Goal: Task Accomplishment & Management: Use online tool/utility

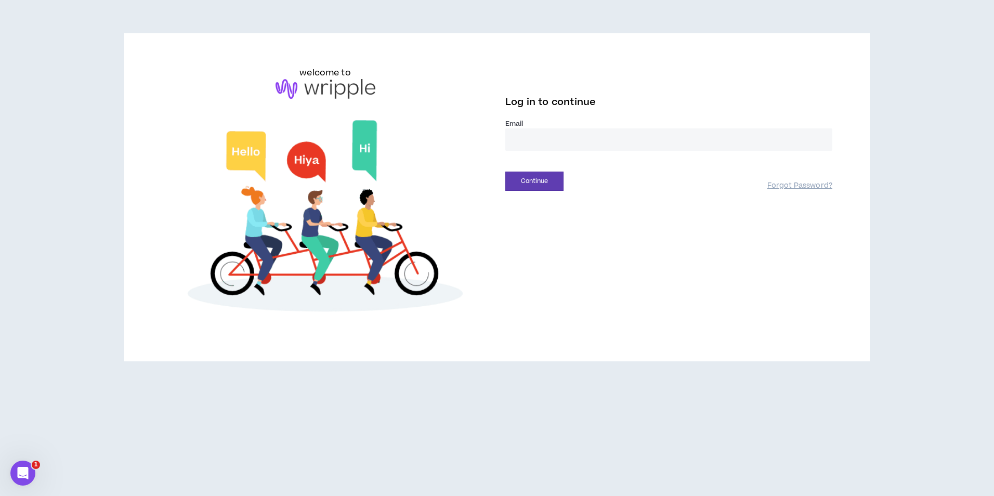
click at [537, 138] on input "email" at bounding box center [668, 139] width 327 height 22
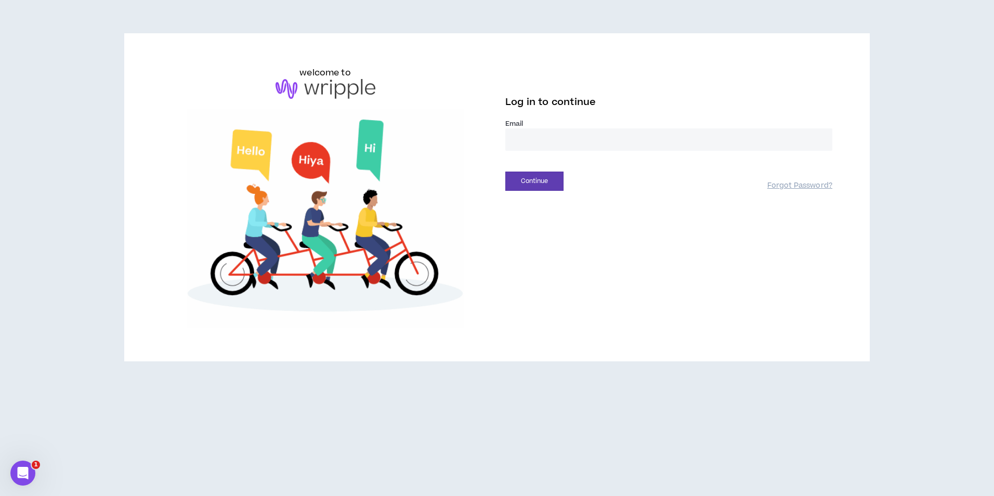
type input "**********"
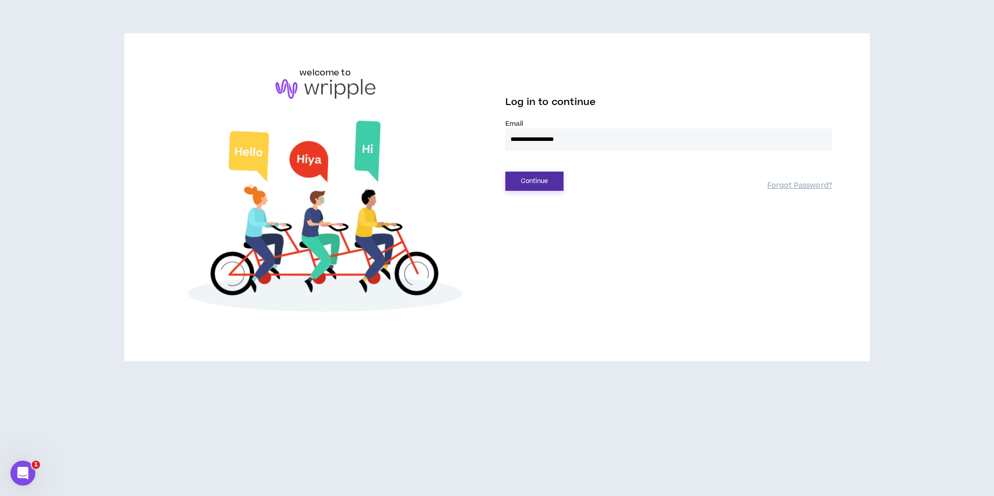
click at [549, 180] on button "Continue" at bounding box center [534, 181] width 58 height 19
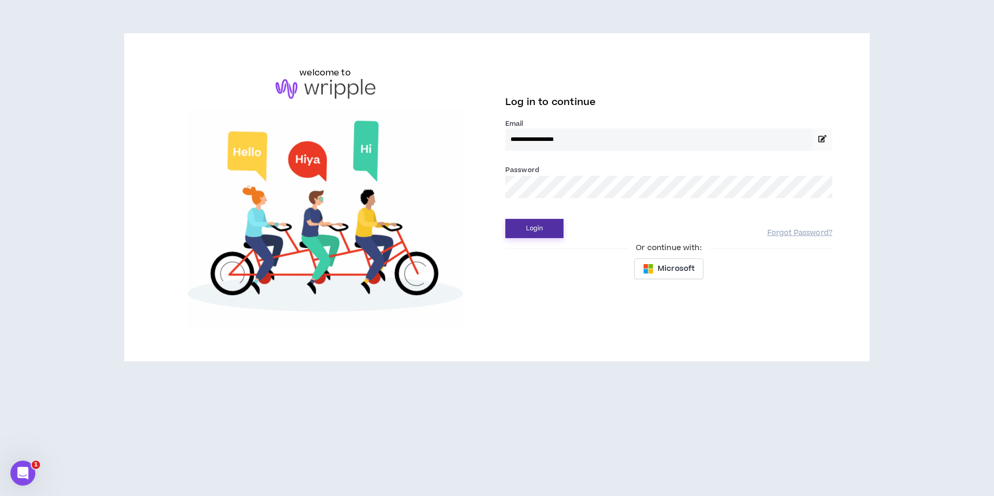
click at [551, 220] on button "Login" at bounding box center [534, 228] width 58 height 19
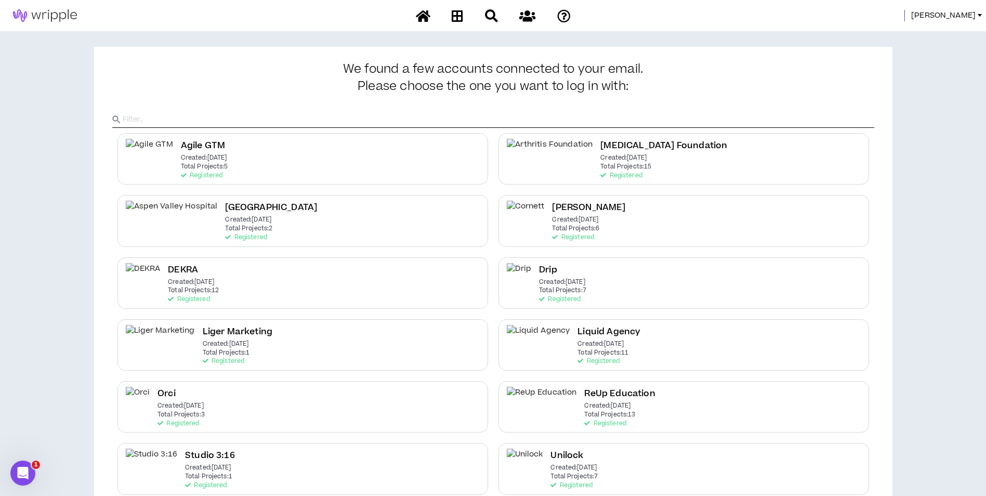
click at [956, 12] on span "Mason" at bounding box center [944, 15] width 64 height 11
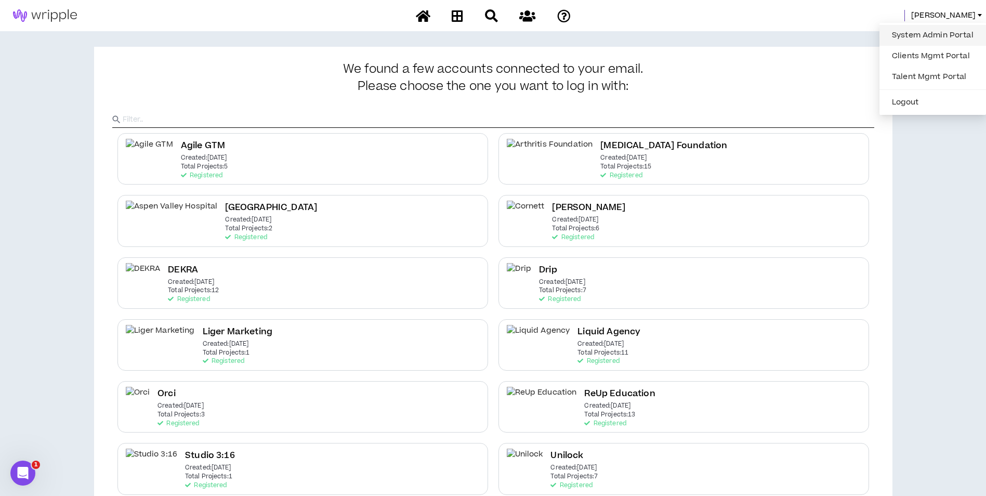
click at [941, 42] on link "System Admin Portal" at bounding box center [933, 36] width 94 height 16
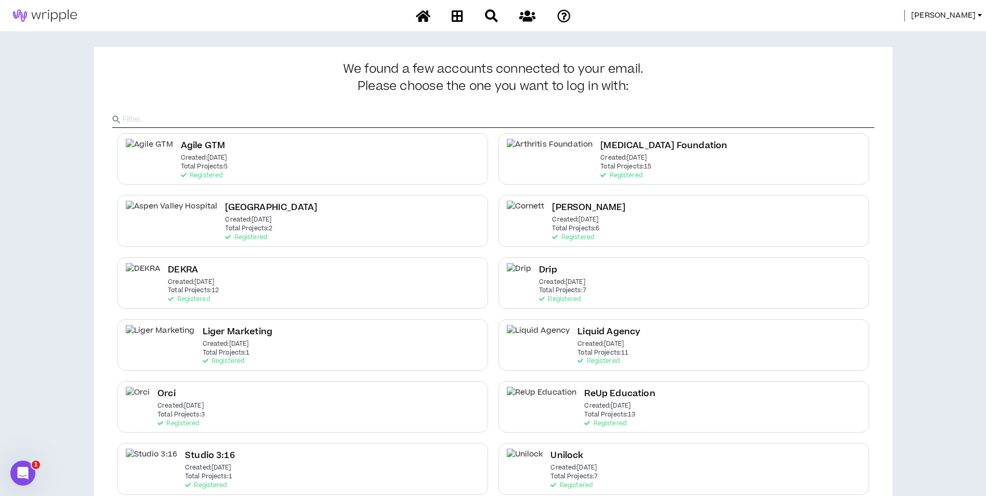
click at [969, 17] on span "Mason" at bounding box center [944, 15] width 64 height 11
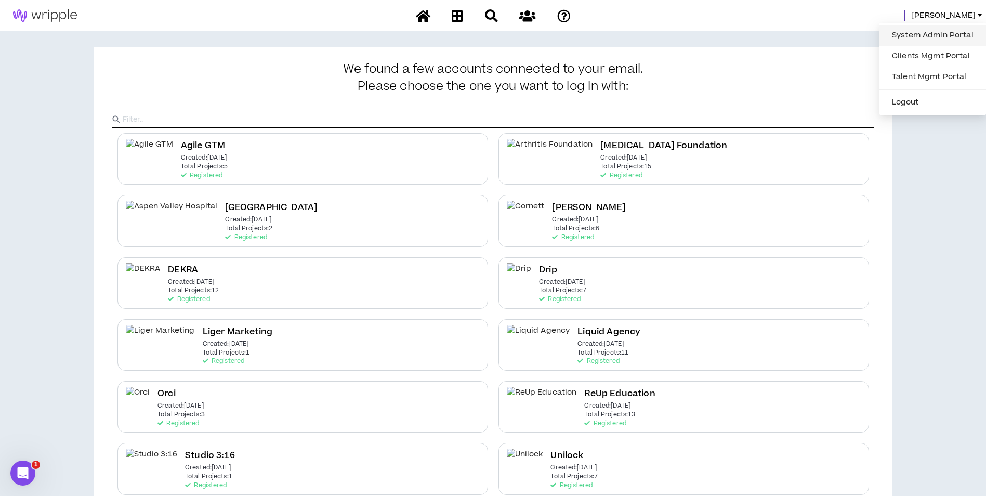
click at [932, 34] on link "System Admin Portal" at bounding box center [933, 36] width 94 height 16
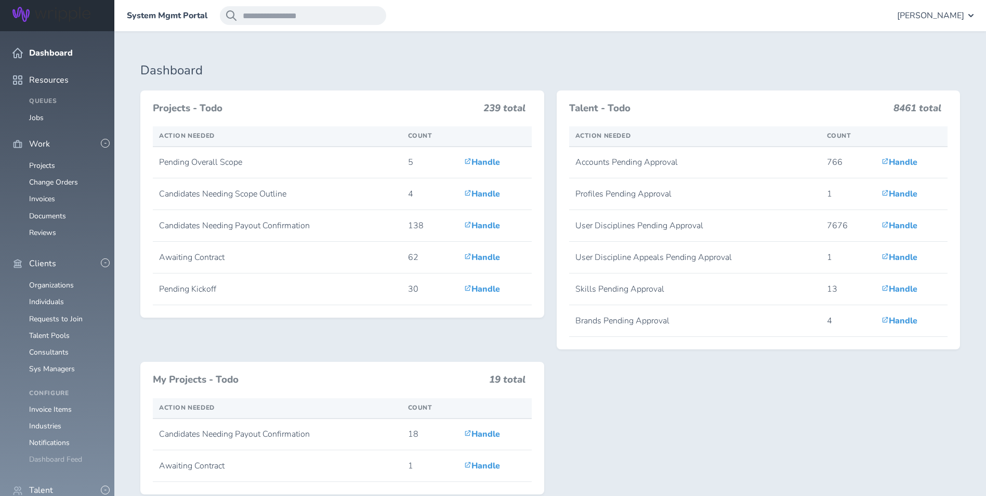
scroll to position [58, 0]
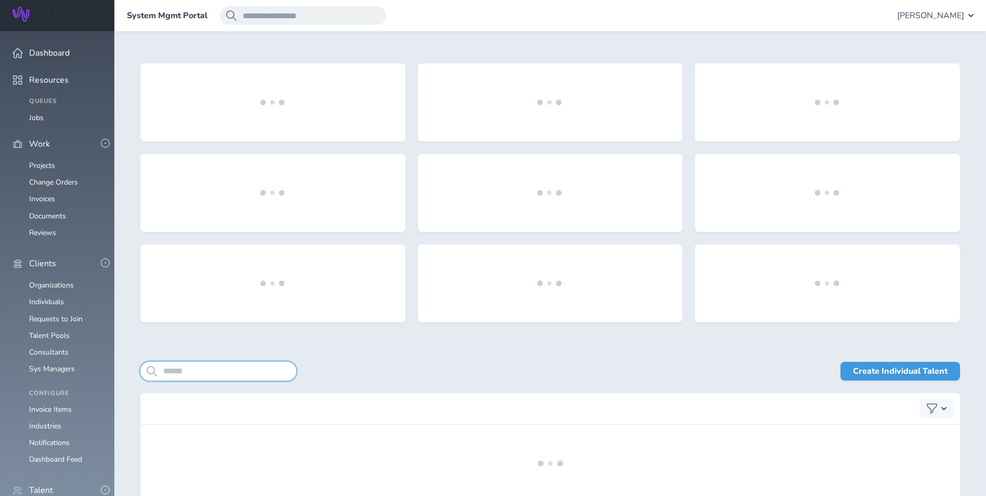
click at [209, 375] on input "search" at bounding box center [218, 371] width 156 height 19
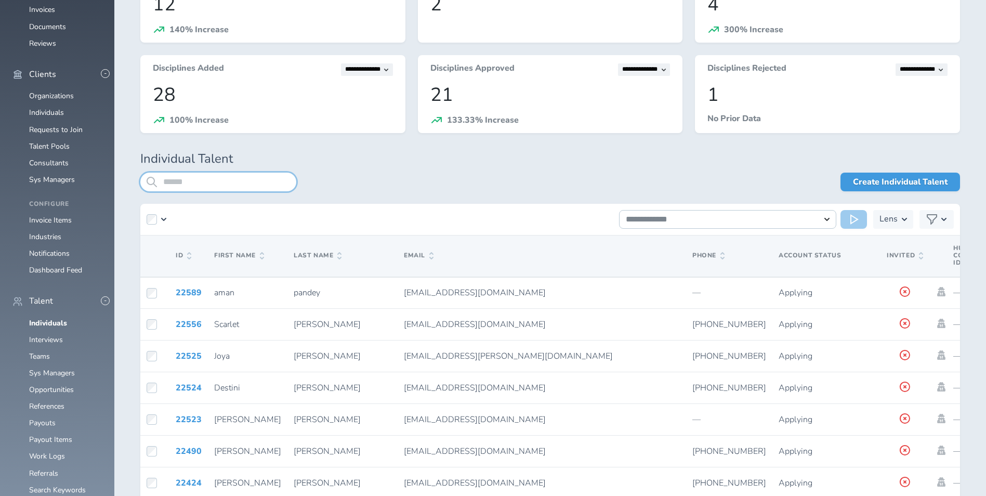
scroll to position [205, 0]
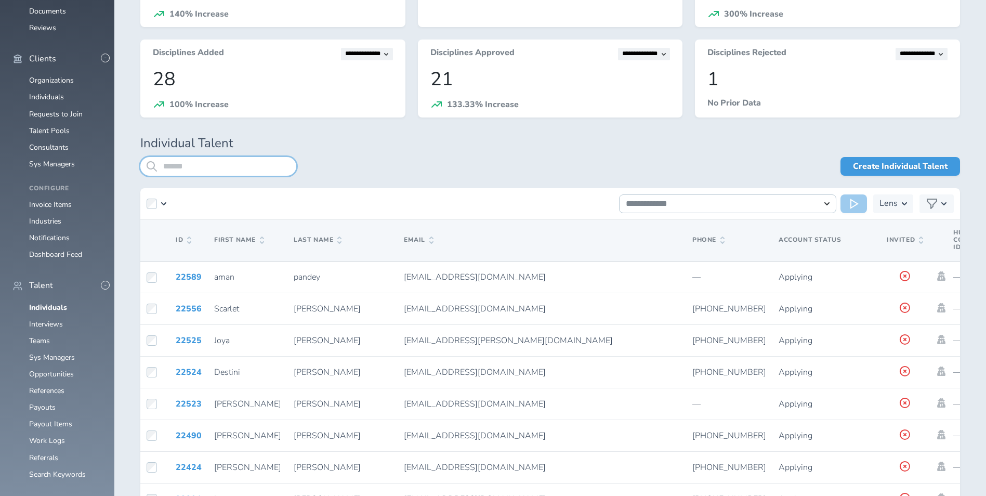
click at [259, 170] on input "search" at bounding box center [218, 166] width 156 height 19
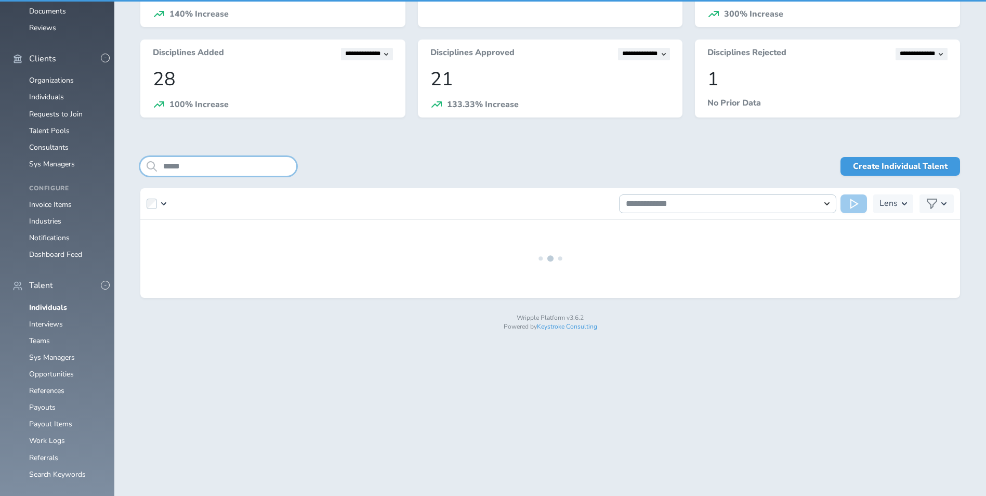
scroll to position [59, 0]
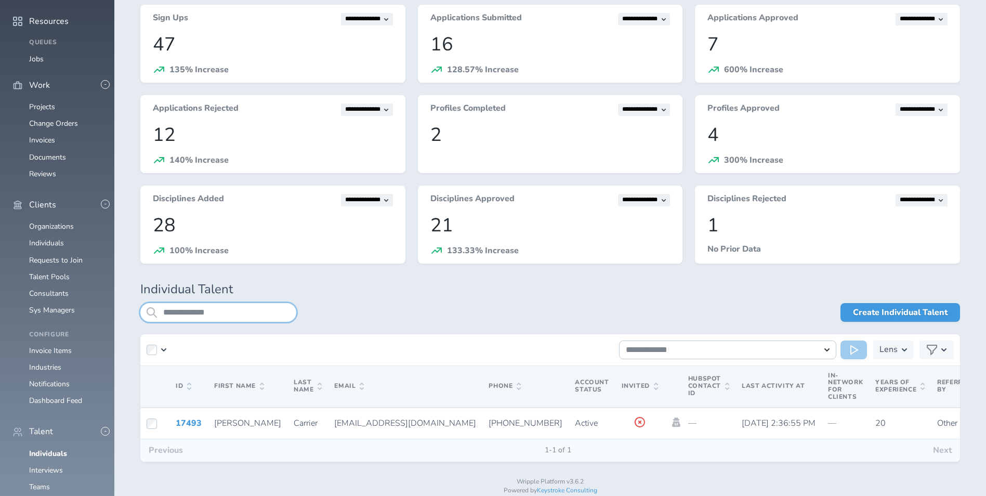
scroll to position [84, 0]
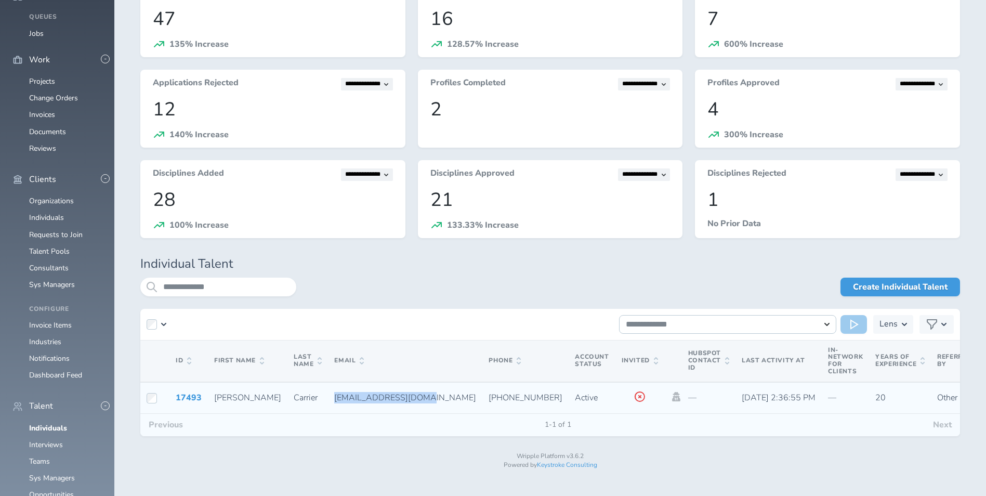
drag, startPoint x: 296, startPoint y: 398, endPoint x: 372, endPoint y: 401, distance: 76.5
click at [372, 401] on span "ejhcarrier@gmail.com" at bounding box center [405, 397] width 142 height 11
copy span "ejhcarrier@gmail.com"
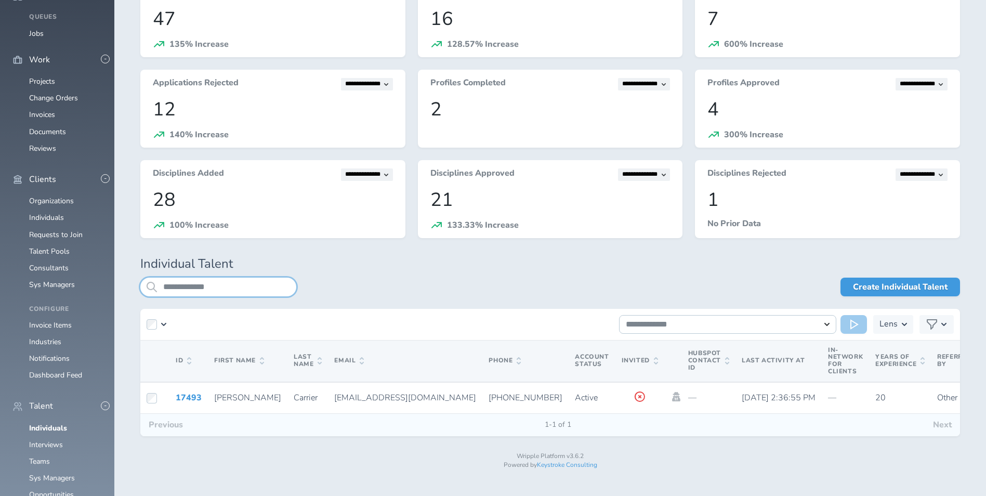
click at [218, 278] on input "**********" at bounding box center [218, 287] width 156 height 19
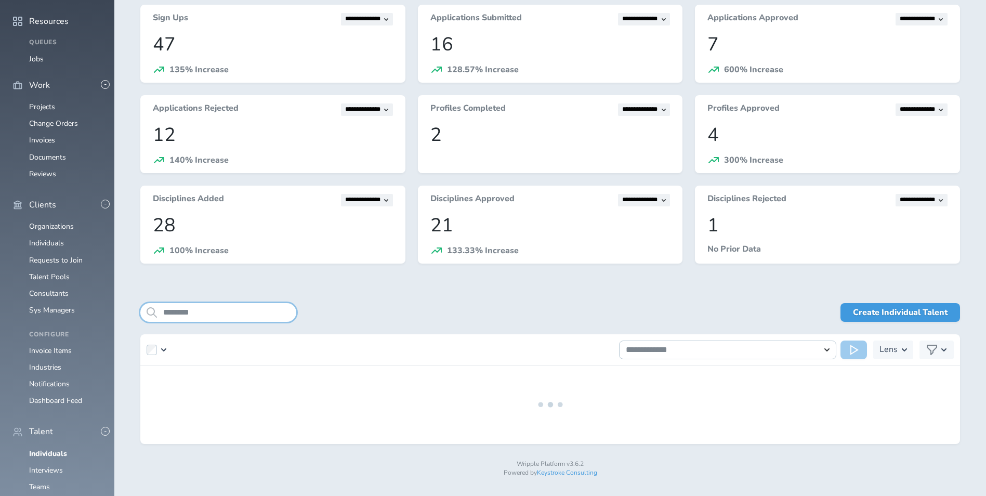
scroll to position [84, 0]
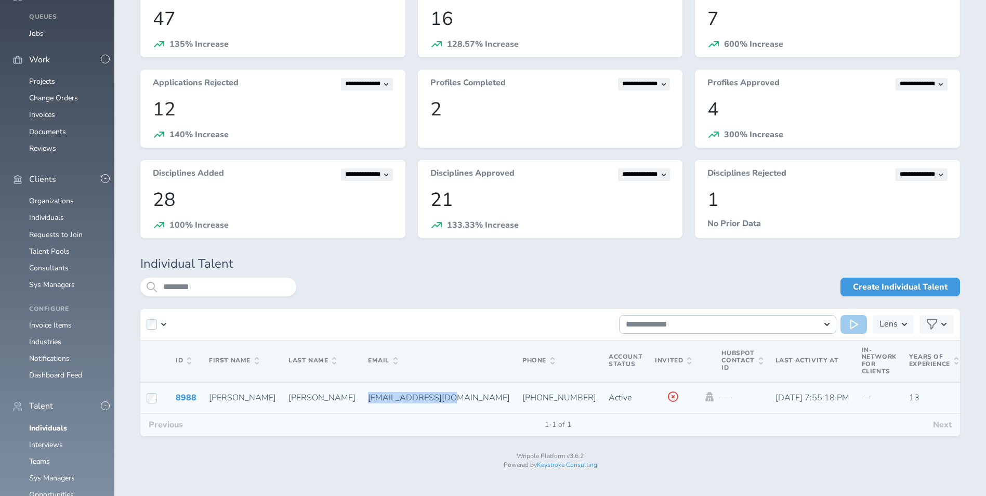
drag, startPoint x: 295, startPoint y: 399, endPoint x: 376, endPoint y: 404, distance: 81.8
click at [376, 404] on td "jdevonya@gmail.com" at bounding box center [439, 398] width 154 height 32
copy span "jdevonya@gmail.com"
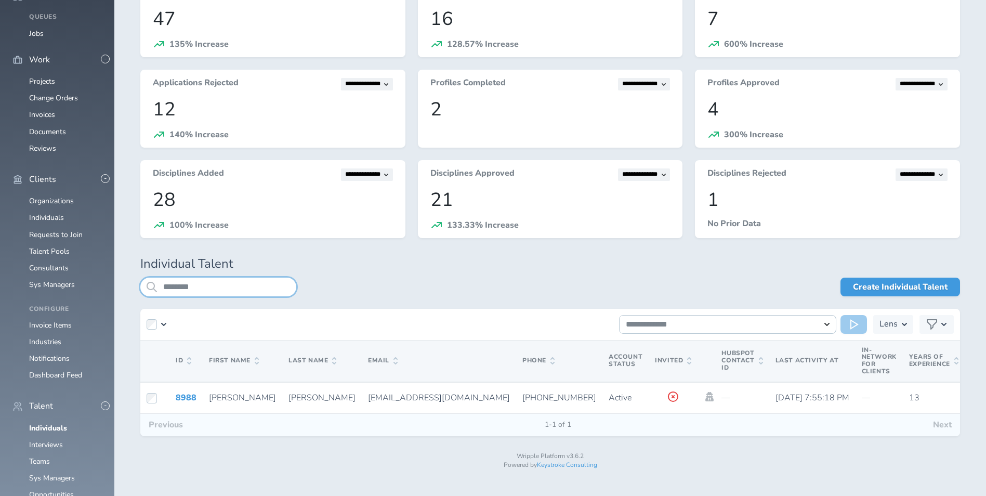
click at [233, 290] on input "*******" at bounding box center [218, 287] width 156 height 19
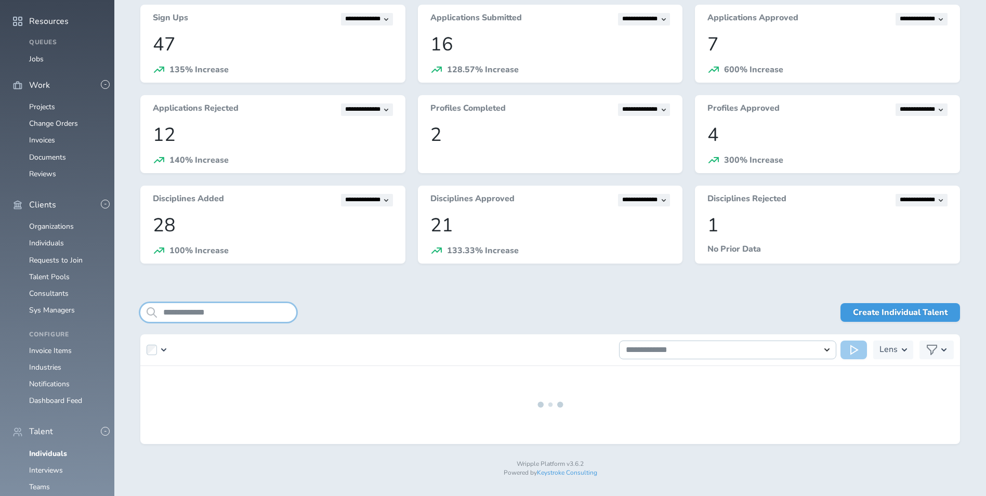
scroll to position [84, 0]
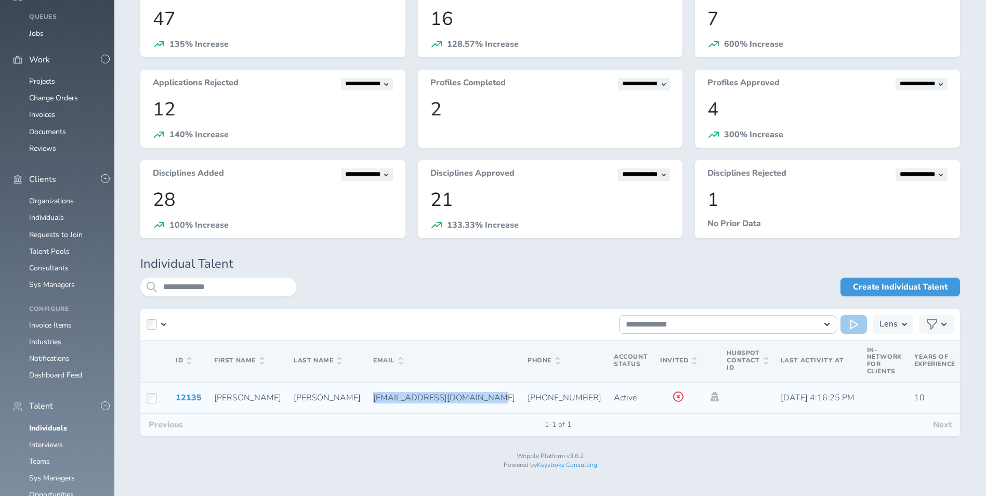
drag, startPoint x: 296, startPoint y: 397, endPoint x: 397, endPoint y: 391, distance: 101.1
click at [397, 391] on td "contact.lastarks@gmail.com" at bounding box center [444, 398] width 154 height 32
copy span "contact.lastarks@gmail.com"
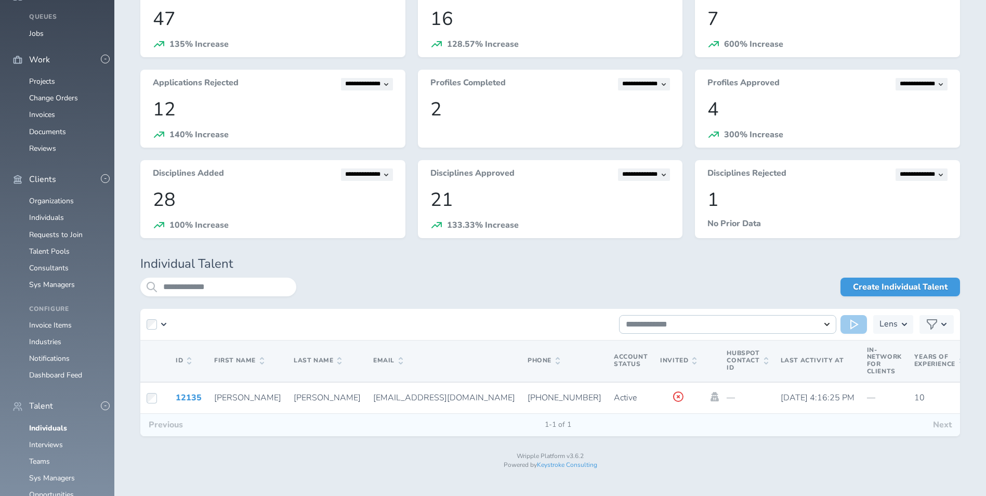
click at [224, 297] on div "**********" at bounding box center [550, 293] width 820 height 31
click at [233, 282] on input "**********" at bounding box center [218, 287] width 156 height 19
type input "**********"
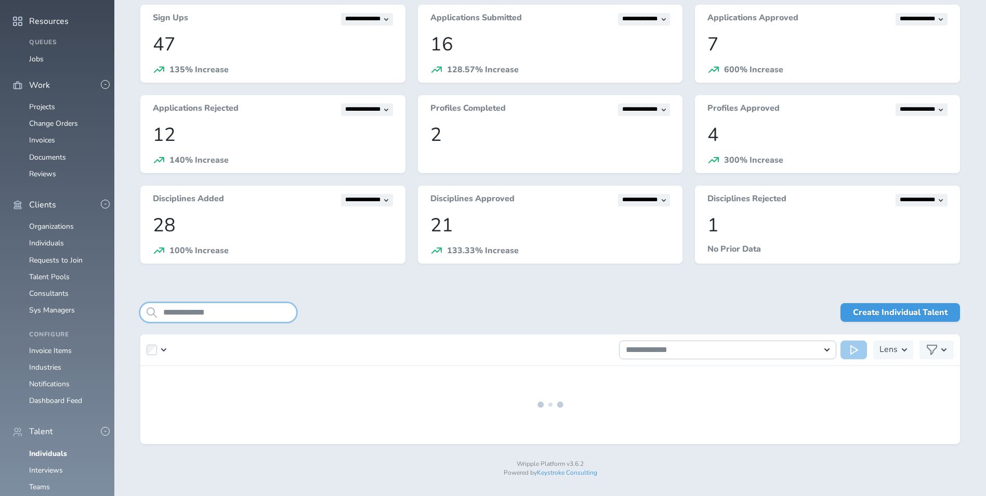
scroll to position [84, 0]
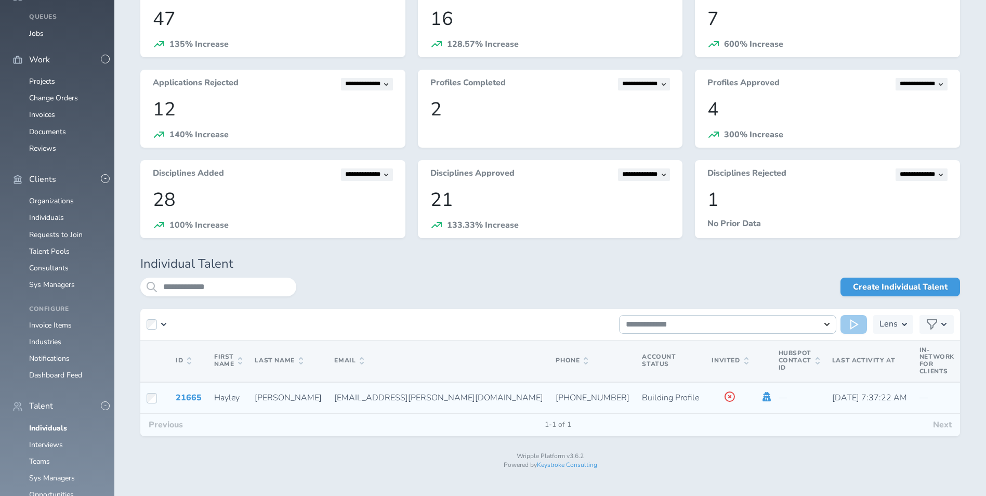
click at [763, 395] on icon at bounding box center [767, 396] width 8 height 9
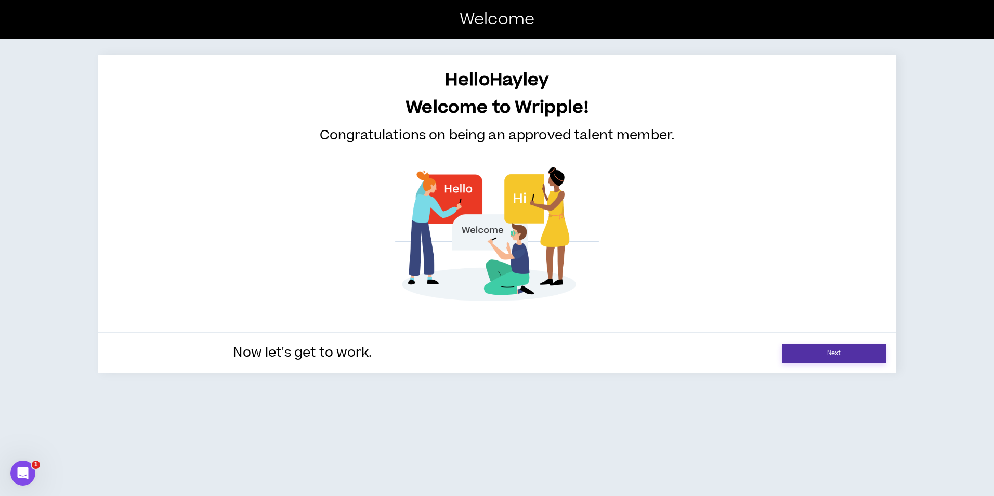
click at [825, 360] on link "Next" at bounding box center [834, 353] width 104 height 19
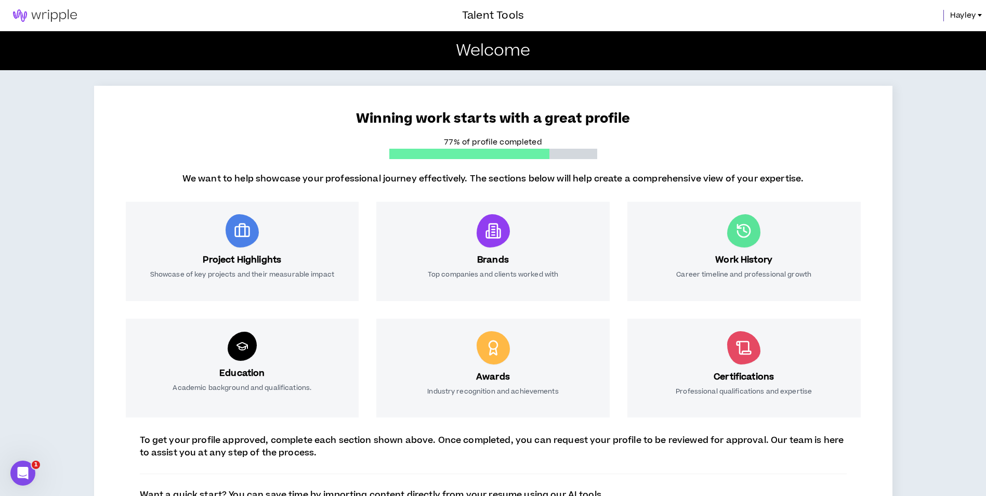
click at [44, 14] on img at bounding box center [45, 15] width 90 height 12
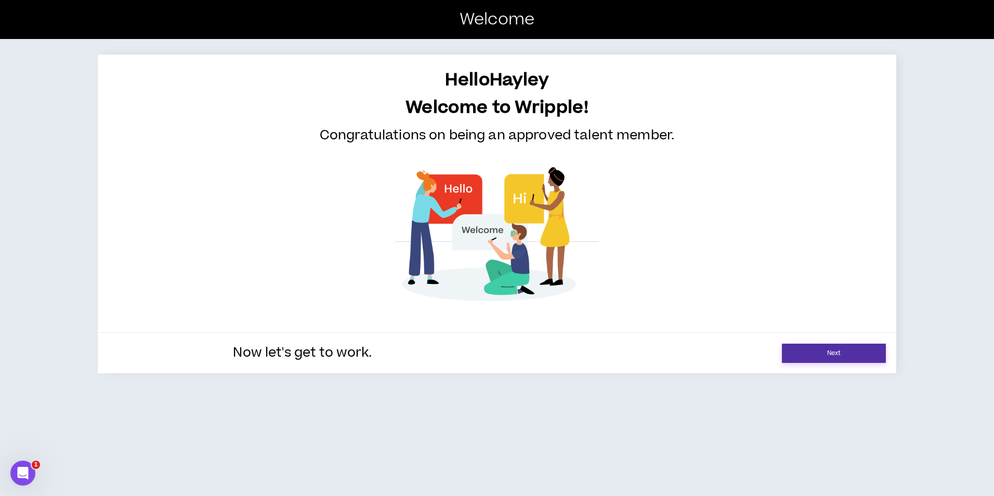
click at [812, 350] on link "Next" at bounding box center [834, 353] width 104 height 19
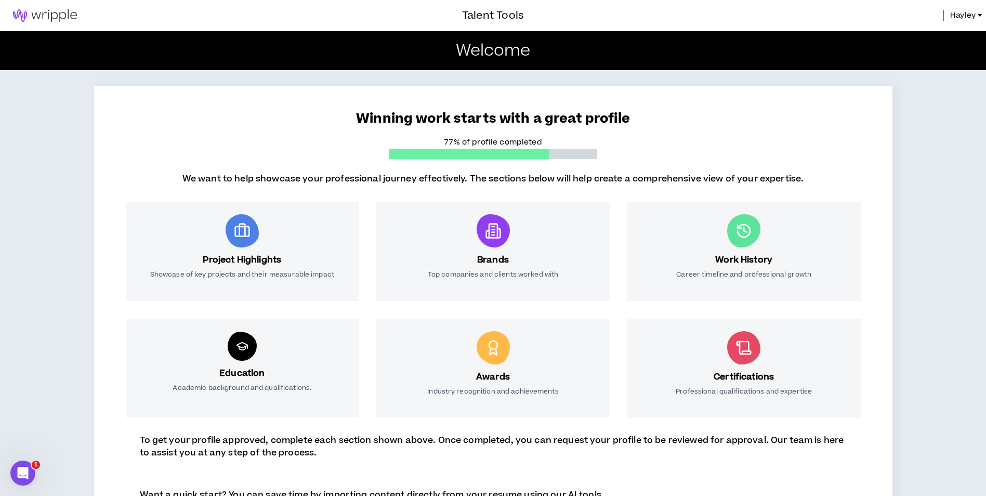
scroll to position [79, 0]
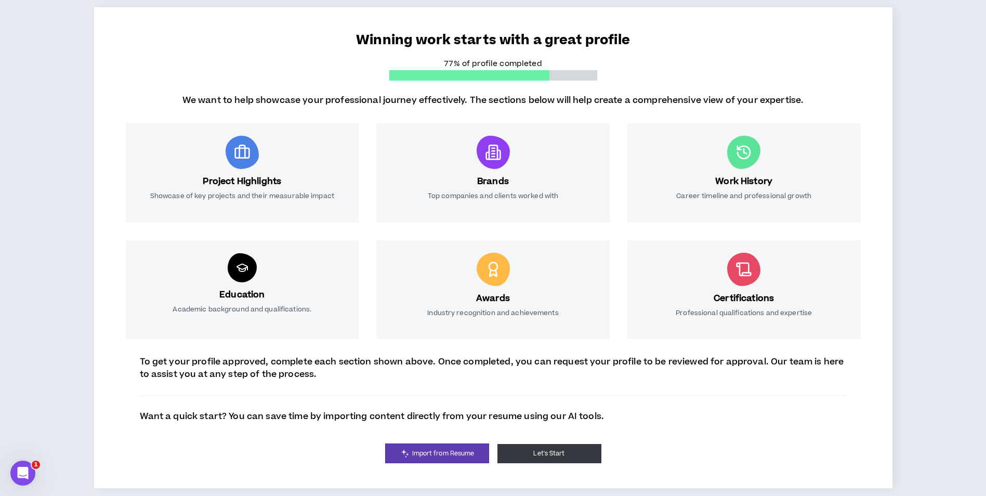
click at [528, 455] on button "Let's Start" at bounding box center [550, 453] width 104 height 19
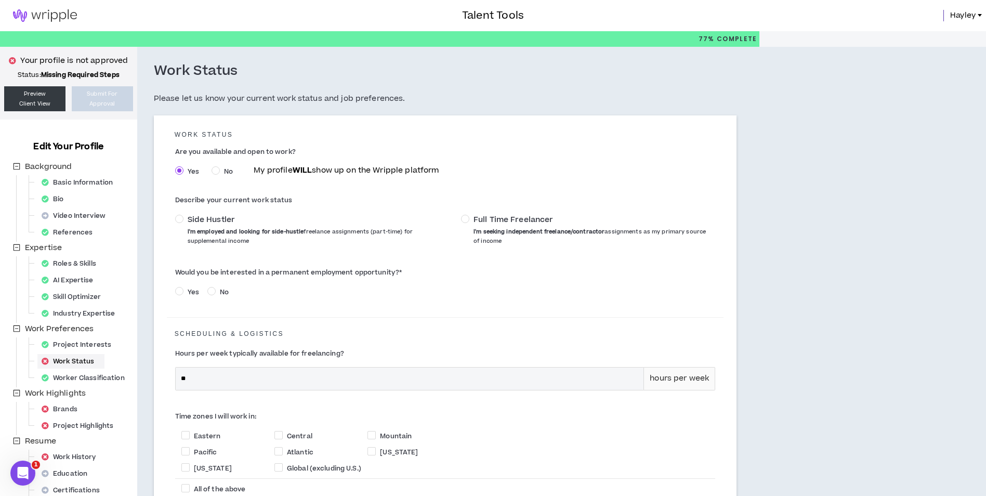
click at [51, 11] on img at bounding box center [45, 15] width 90 height 12
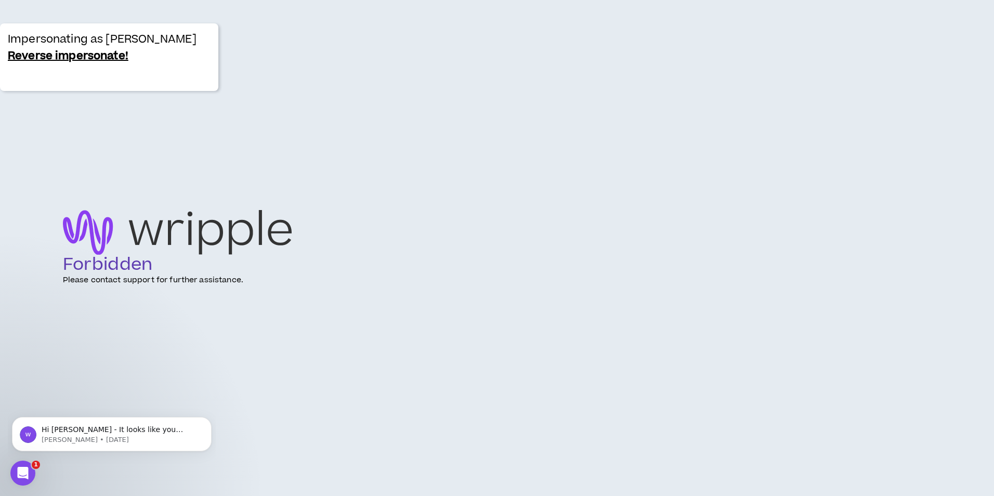
click at [49, 63] on link "Reverse impersonate!" at bounding box center [68, 56] width 121 height 17
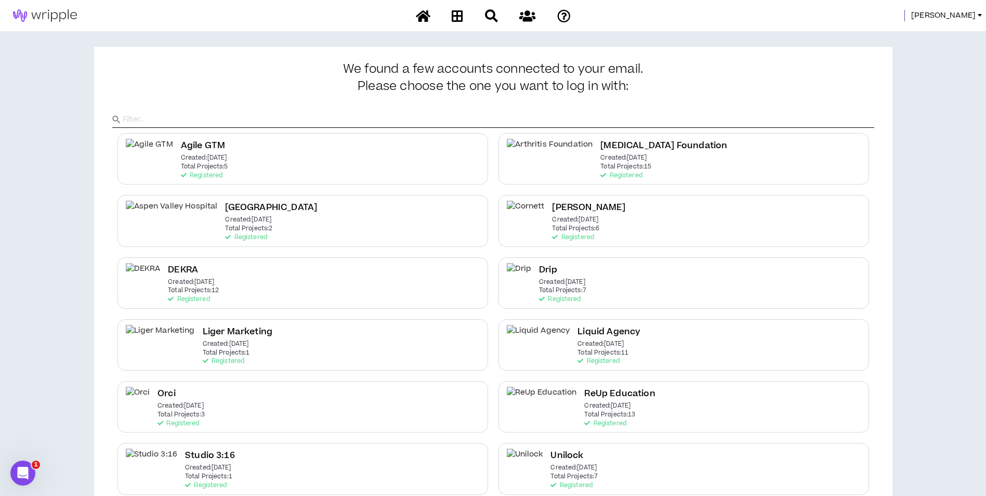
click at [962, 17] on span "[PERSON_NAME]" at bounding box center [944, 15] width 64 height 11
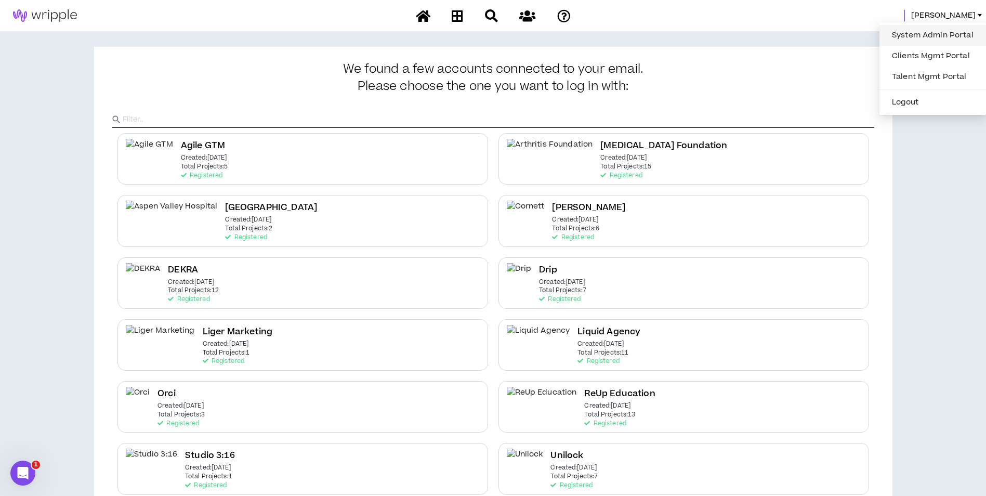
click at [947, 28] on link "System Admin Portal" at bounding box center [933, 36] width 94 height 16
